Goal: Contribute content: Add original content to the website for others to see

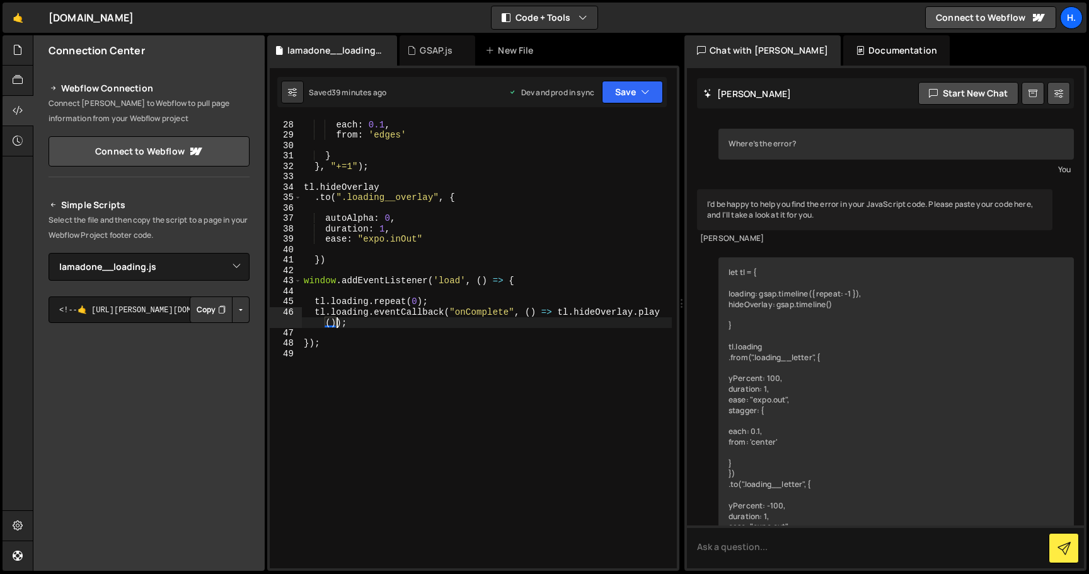
select select "44767"
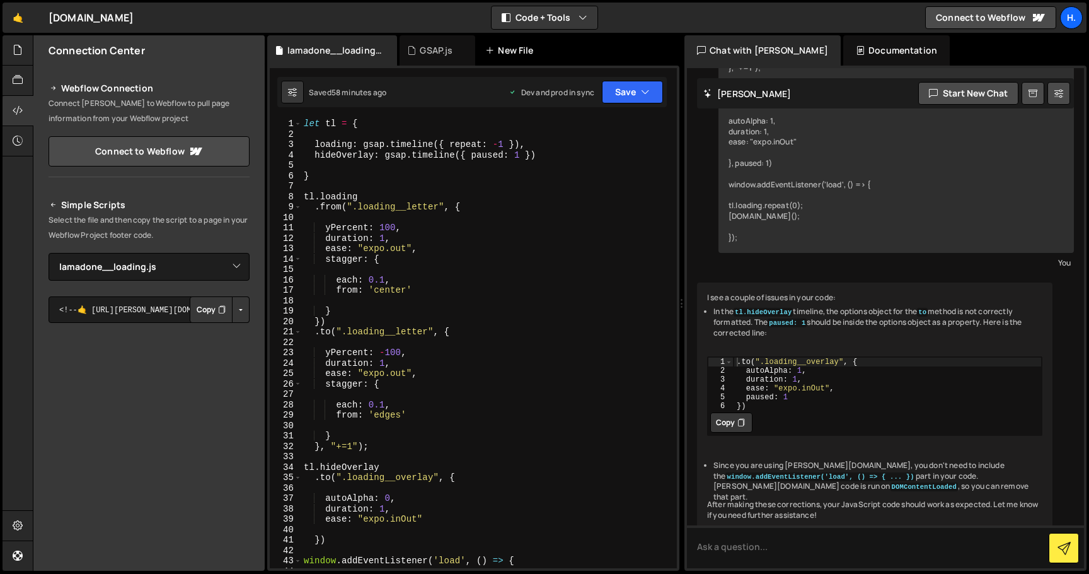
click at [521, 47] on div "New File" at bounding box center [511, 50] width 53 height 13
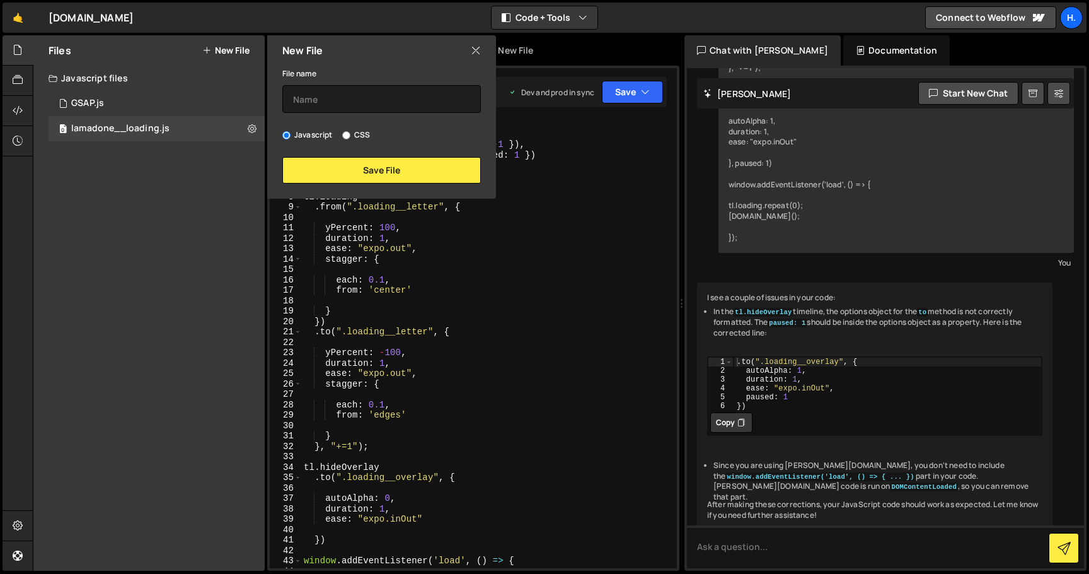
click at [359, 135] on label "CSS" at bounding box center [356, 135] width 28 height 13
click at [350, 135] on input "CSS" at bounding box center [346, 135] width 8 height 8
radio input "true"
click at [364, 100] on input "text" at bounding box center [381, 99] width 199 height 28
type input "k"
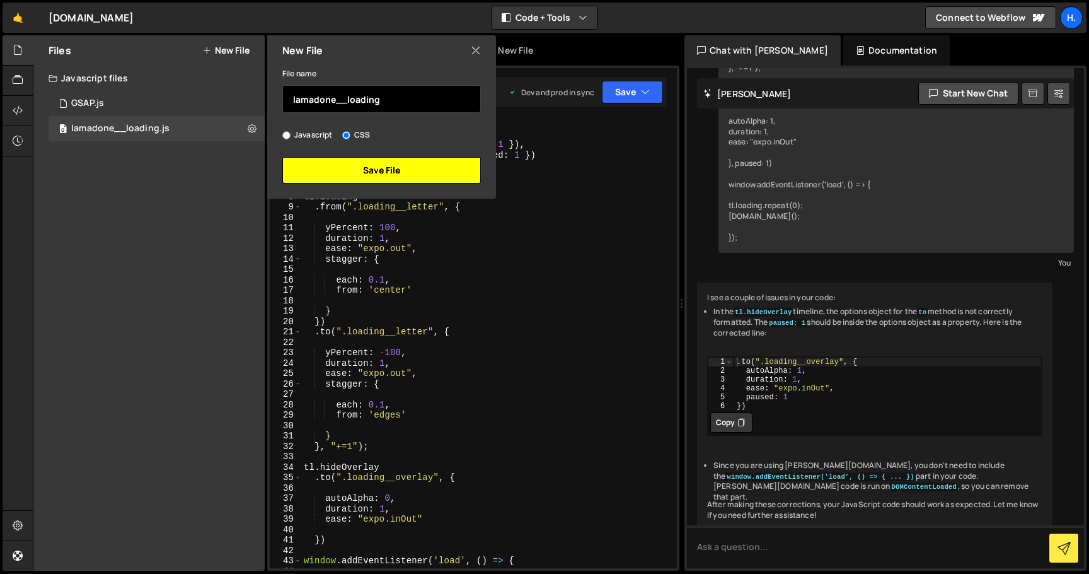
type input "lamadone__loading"
click at [426, 178] on button "Save File" at bounding box center [381, 170] width 199 height 26
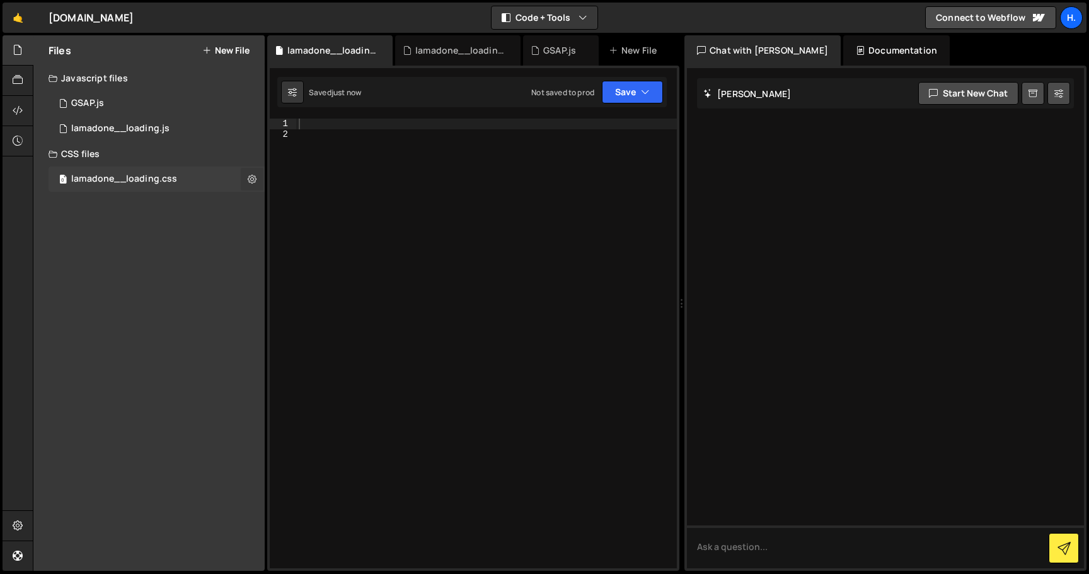
click at [255, 181] on icon at bounding box center [252, 179] width 9 height 12
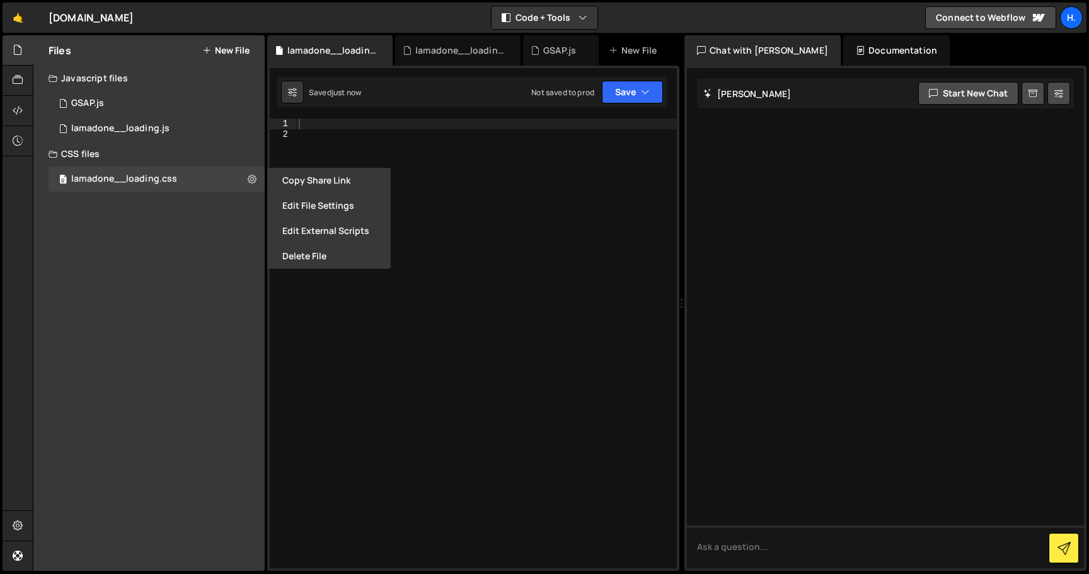
click at [206, 221] on div "Files New File Create your first file Get started by starting a Javascript or C…" at bounding box center [148, 302] width 231 height 535
click at [11, 112] on div at bounding box center [18, 111] width 31 height 30
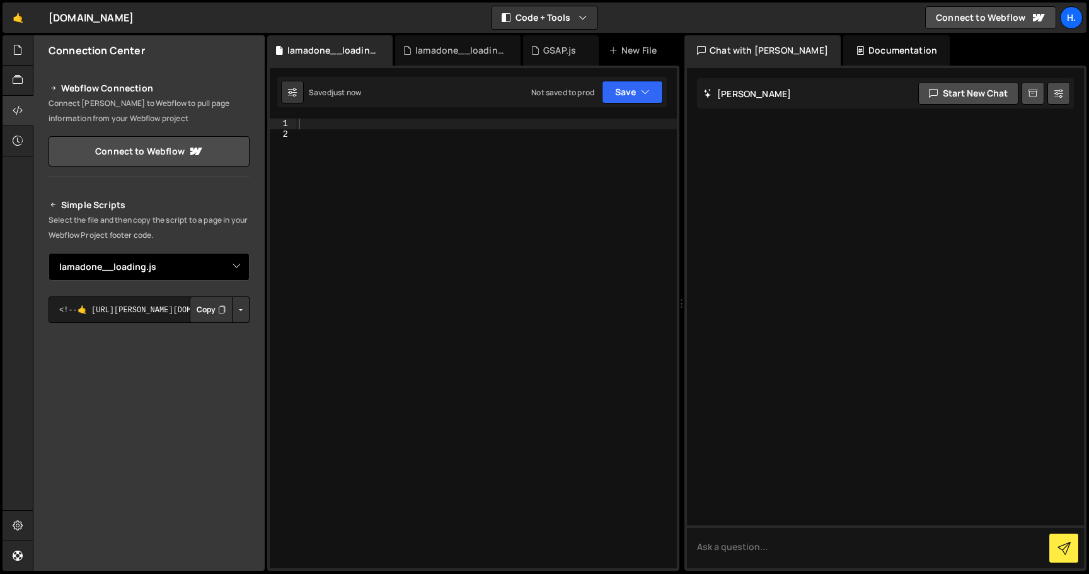
click at [231, 270] on select "Select File GSAP.js lamadone__loading.js lamadone__loading.css" at bounding box center [149, 267] width 201 height 28
select select "44783"
click at [202, 308] on button "Copy" at bounding box center [211, 309] width 43 height 26
click at [395, 141] on div at bounding box center [486, 354] width 381 height 470
paste textarea "}"
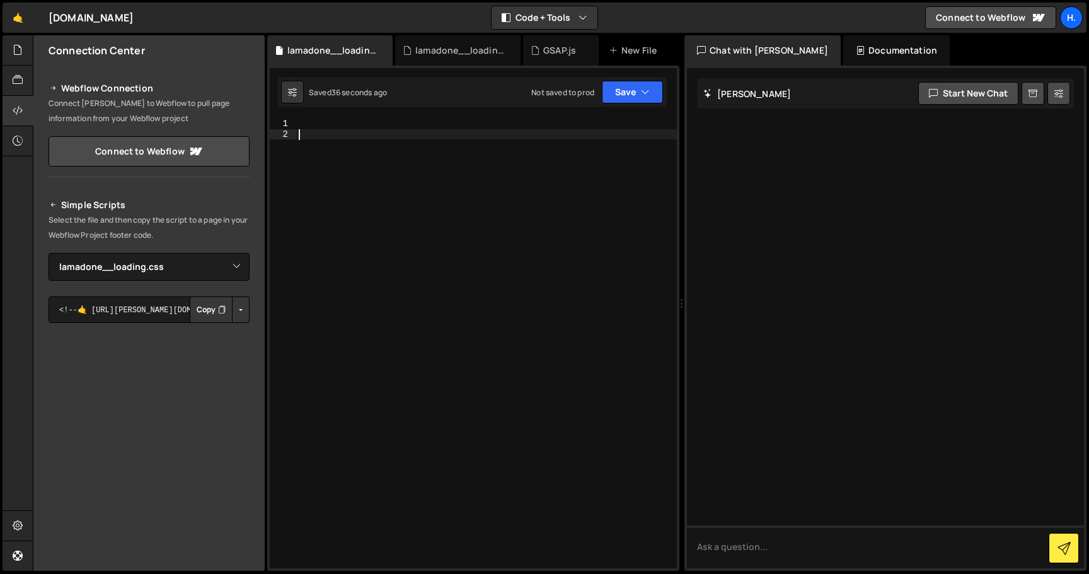
type textarea "}"
click at [369, 123] on div at bounding box center [486, 354] width 381 height 470
paste textarea "}"
type textarea "}"
